Goal: Task Accomplishment & Management: Use online tool/utility

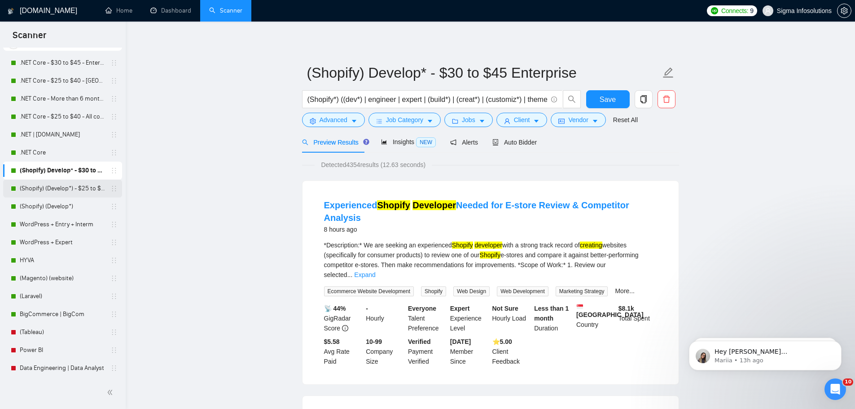
scroll to position [90, 0]
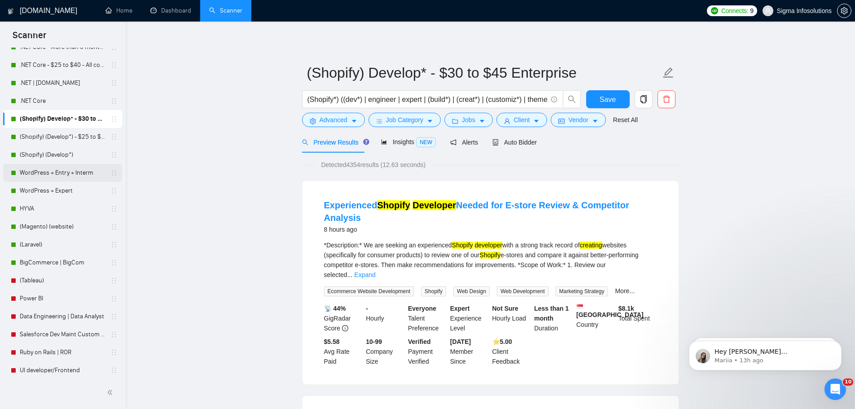
click at [48, 173] on link "WordPress + Entry + Interm" at bounding box center [62, 173] width 85 height 18
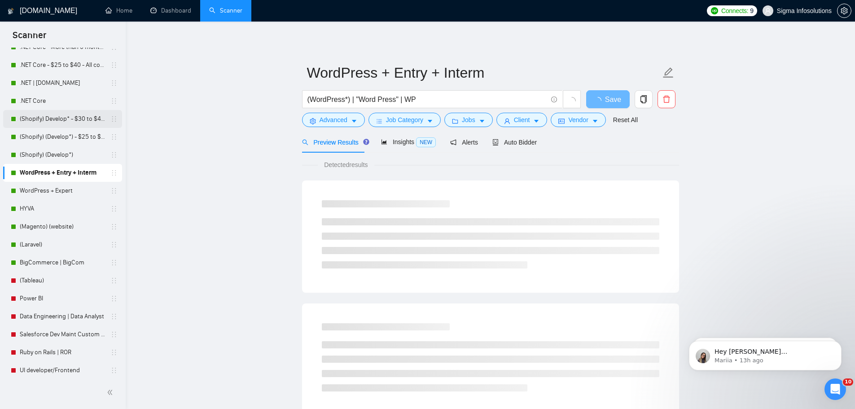
click at [54, 114] on link "(Shopify) Develop* - $30 to $45 Enterprise" at bounding box center [62, 119] width 85 height 18
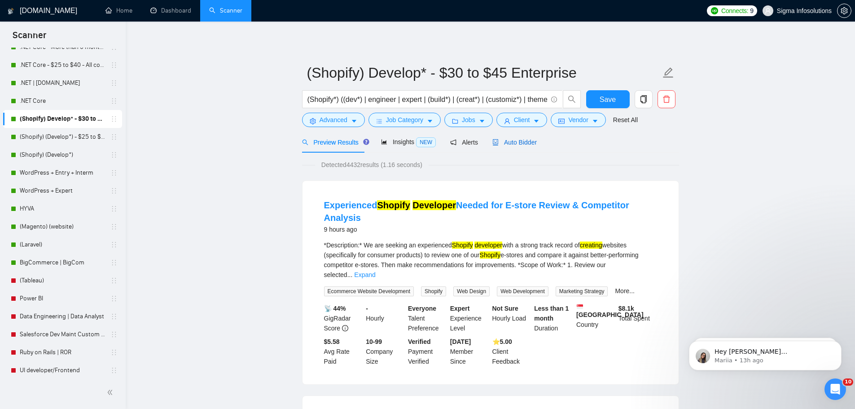
click at [500, 141] on span "Auto Bidder" at bounding box center [514, 142] width 44 height 7
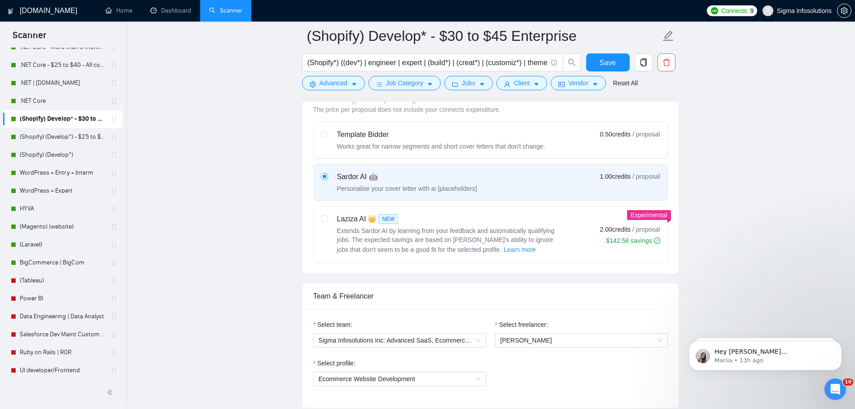
scroll to position [404, 0]
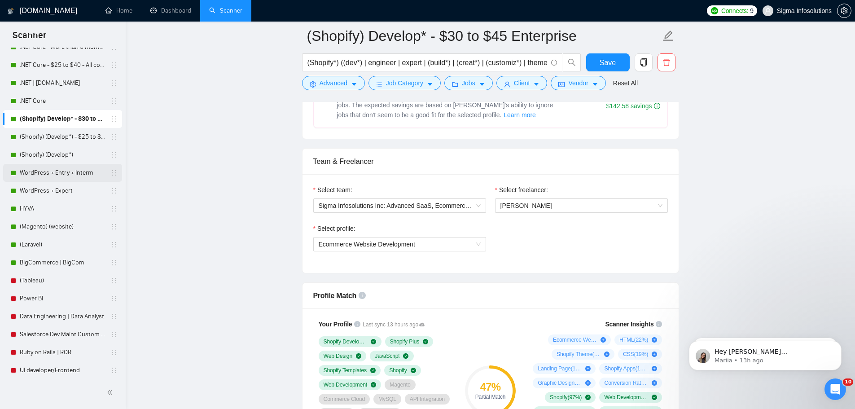
click at [55, 171] on link "WordPress + Entry + Interm" at bounding box center [62, 173] width 85 height 18
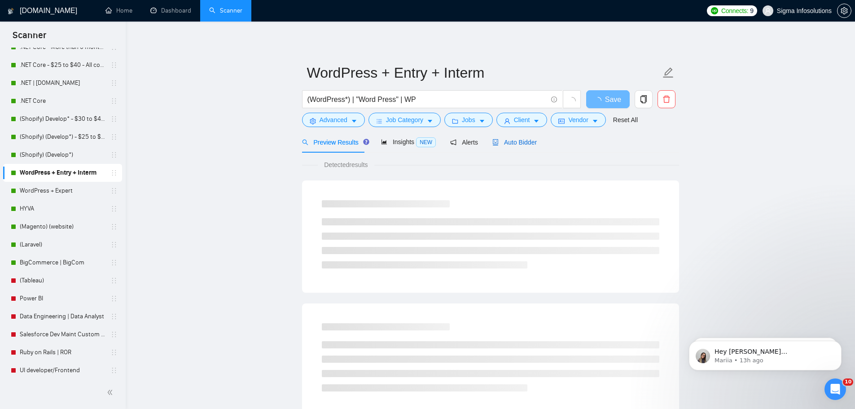
click at [525, 140] on span "Auto Bidder" at bounding box center [514, 142] width 44 height 7
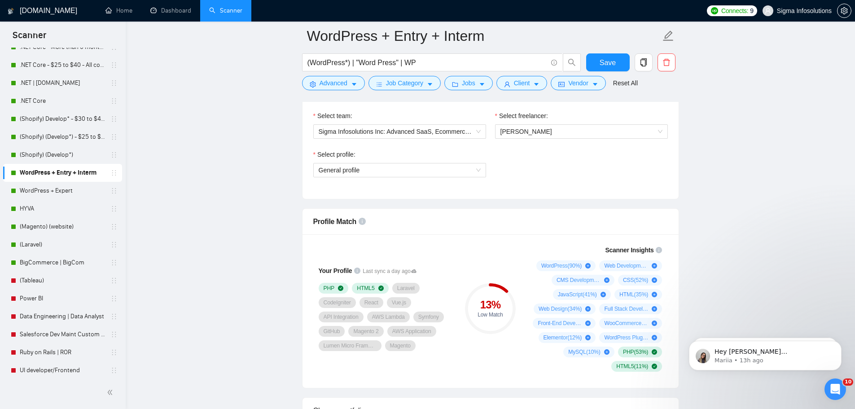
scroll to position [494, 0]
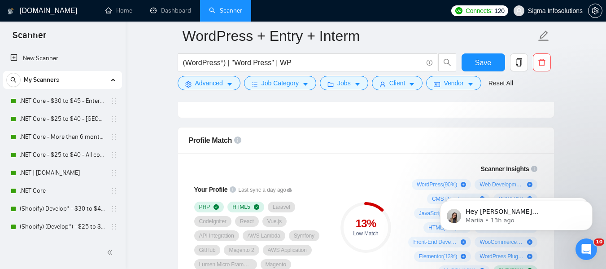
scroll to position [628, 0]
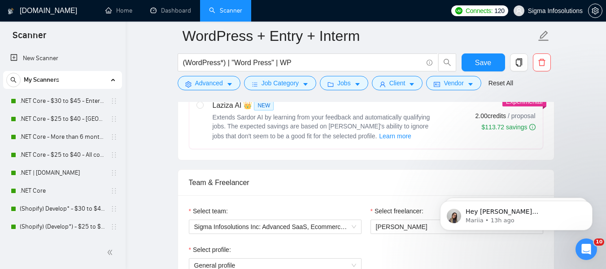
scroll to position [314, 0]
